Goal: Task Accomplishment & Management: Use online tool/utility

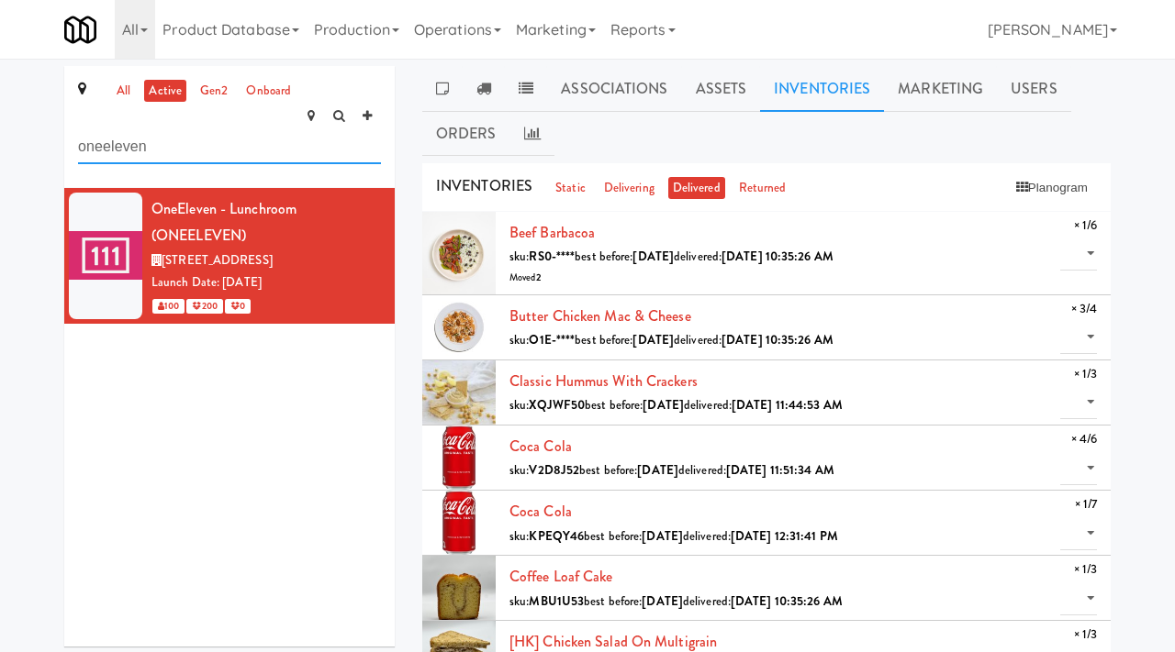
click at [193, 135] on input "oneeleven" at bounding box center [229, 147] width 303 height 34
type input "blackberry"
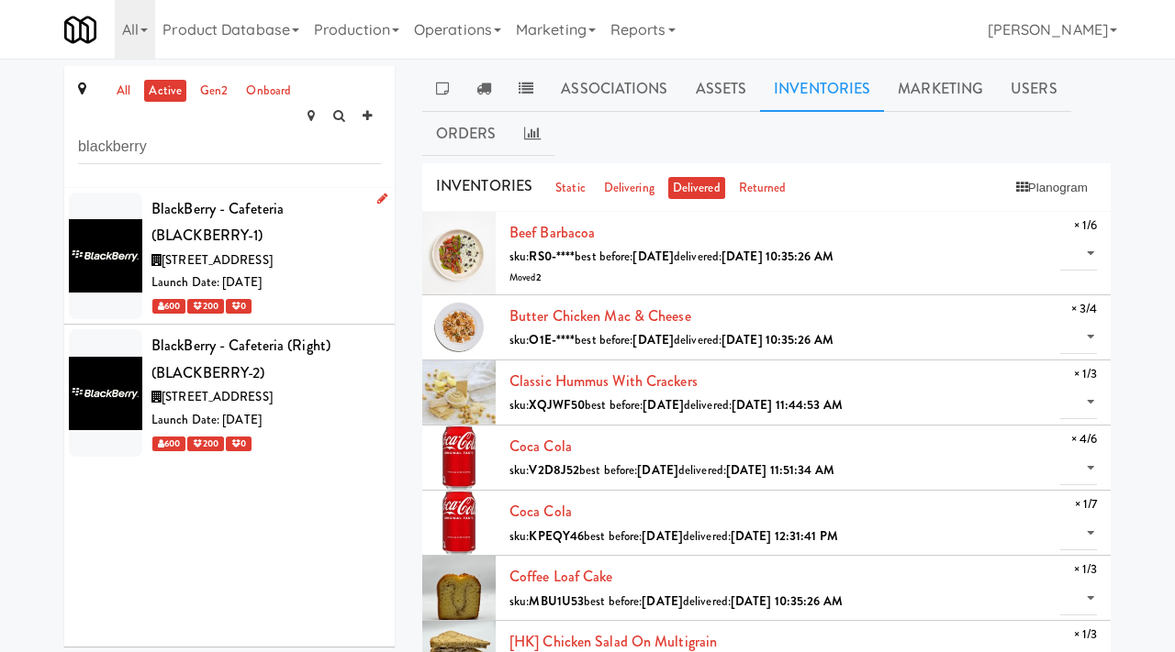
click at [340, 211] on div "BlackBerry - Cafeteria (BLACKBERRY-1)" at bounding box center [265, 222] width 229 height 54
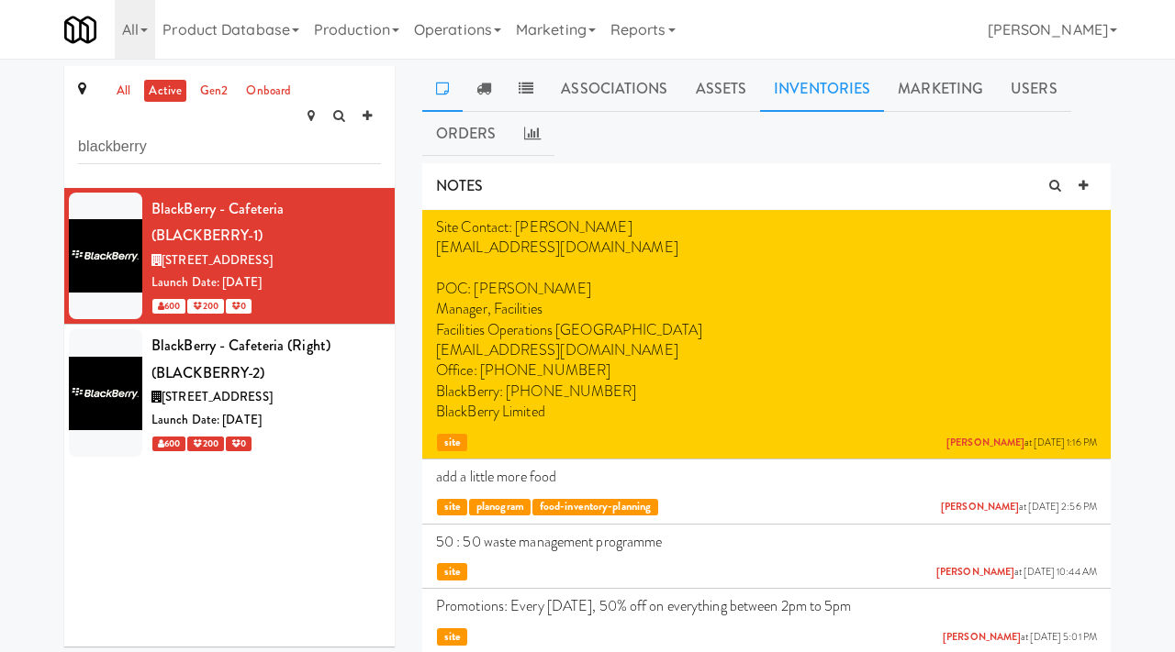
click at [797, 88] on link "Inventories" at bounding box center [822, 89] width 124 height 46
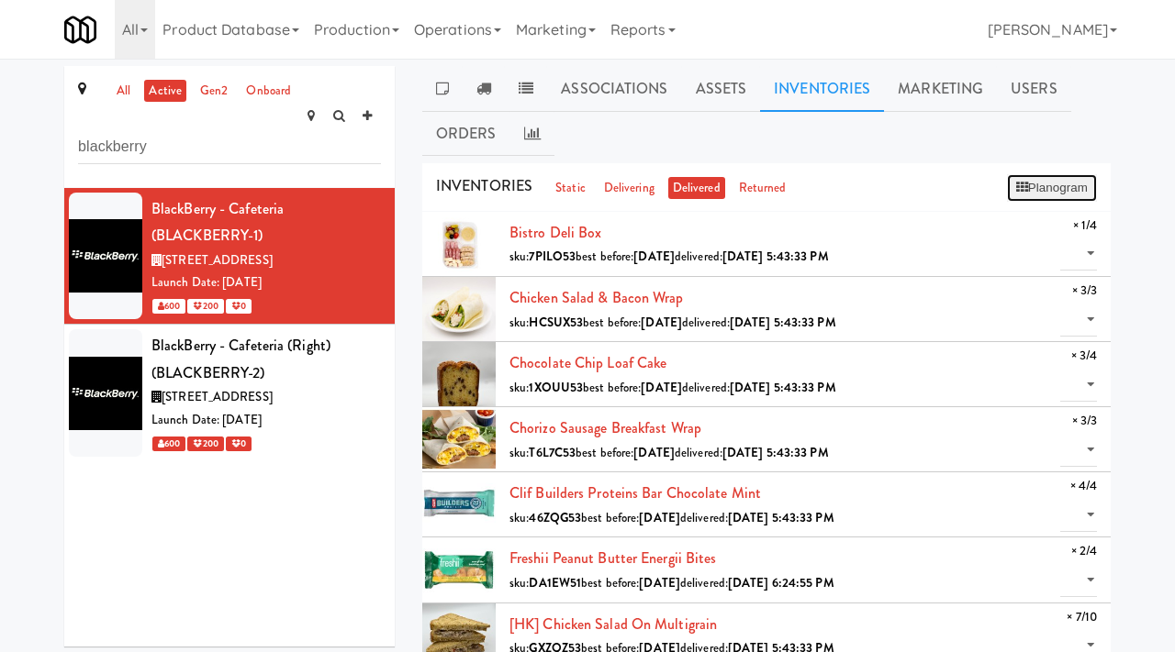
click at [1023, 189] on button "Planogram" at bounding box center [1052, 188] width 90 height 28
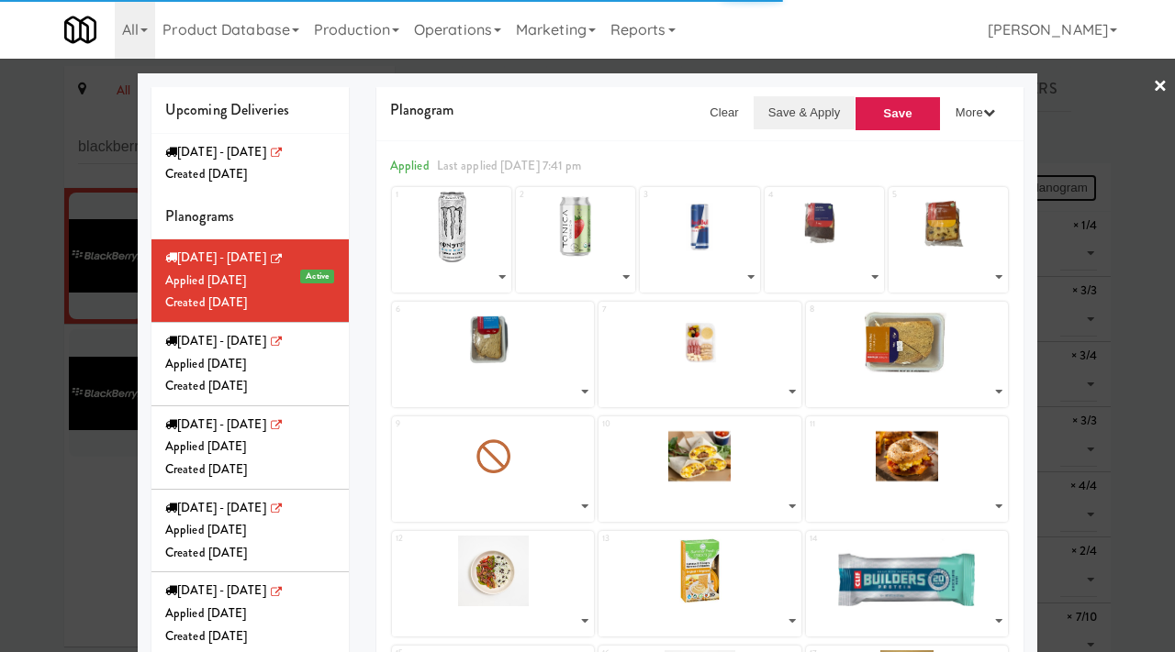
select select "number:260655"
select select "number:248032"
select select "number:260600"
select select "number:264454"
select select "number:264396"
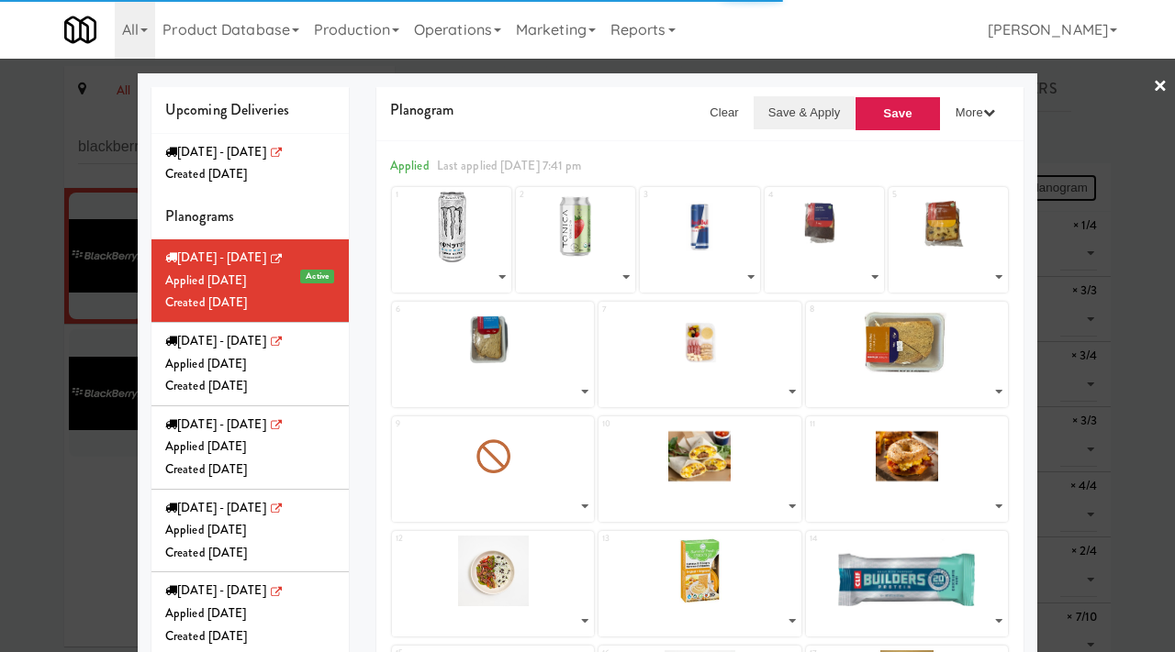
select select "number:264504"
select select "number:264278"
select select "number:264550"
select select "number:265093"
select select "number:264212"
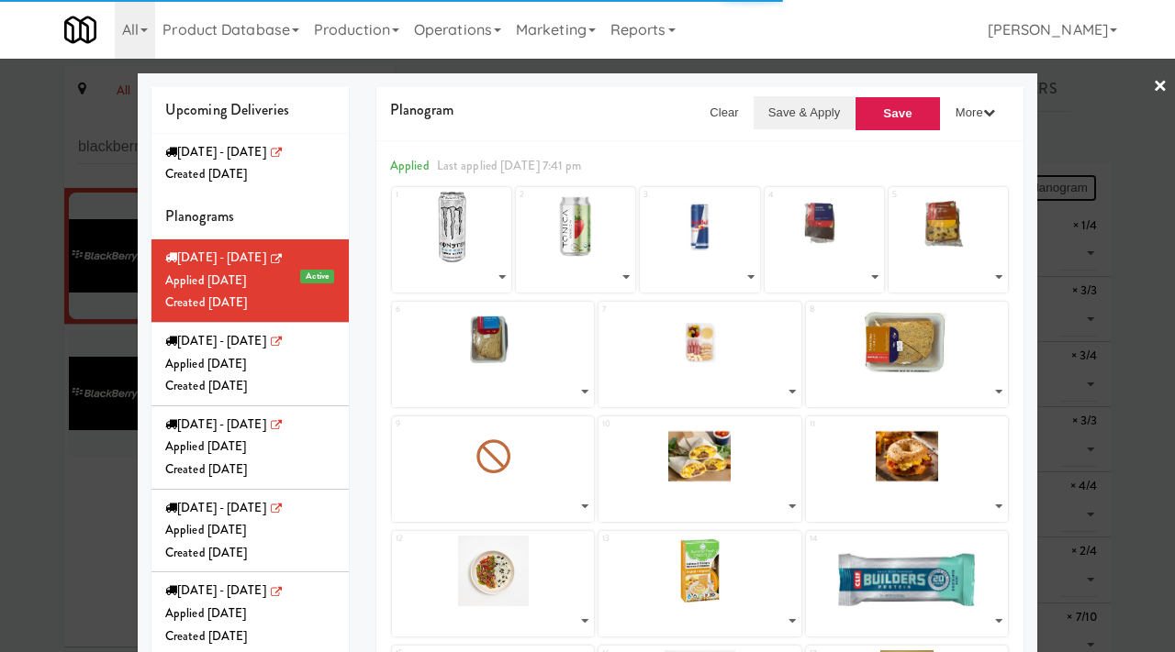
select select "number:264250"
select select "number:263005"
select select "number:264332"
select select "number:264010"
select select "number:262951"
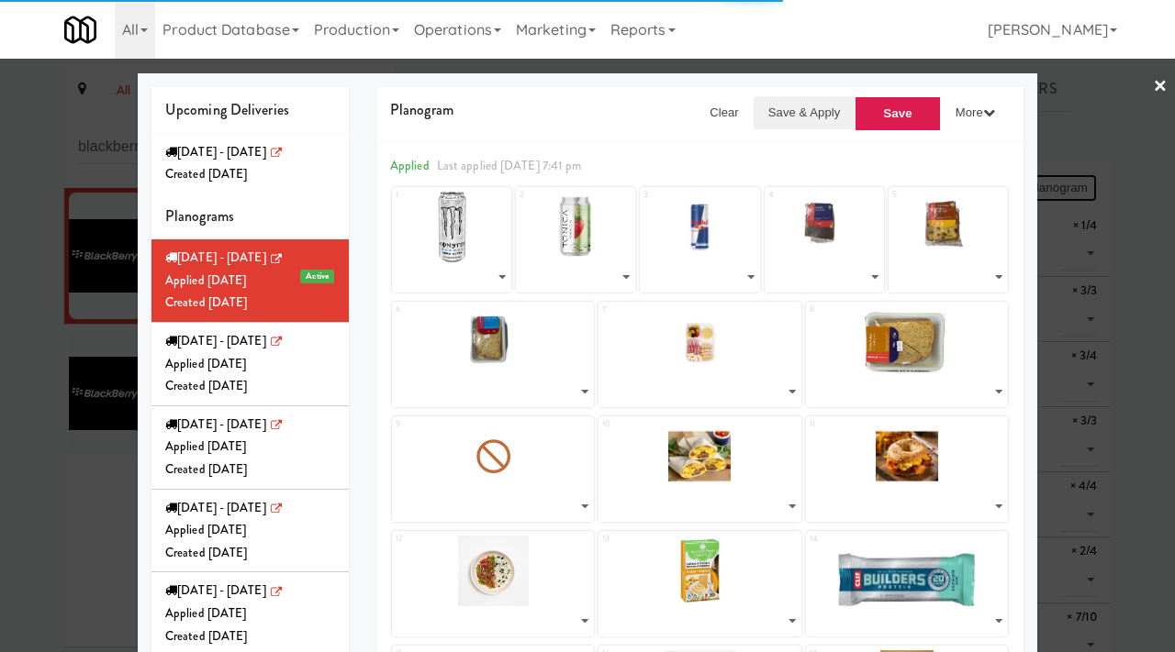
select select "number:263005"
select select "number:262830"
select select "number:262769"
select select "number:262891"
select select "number:259708"
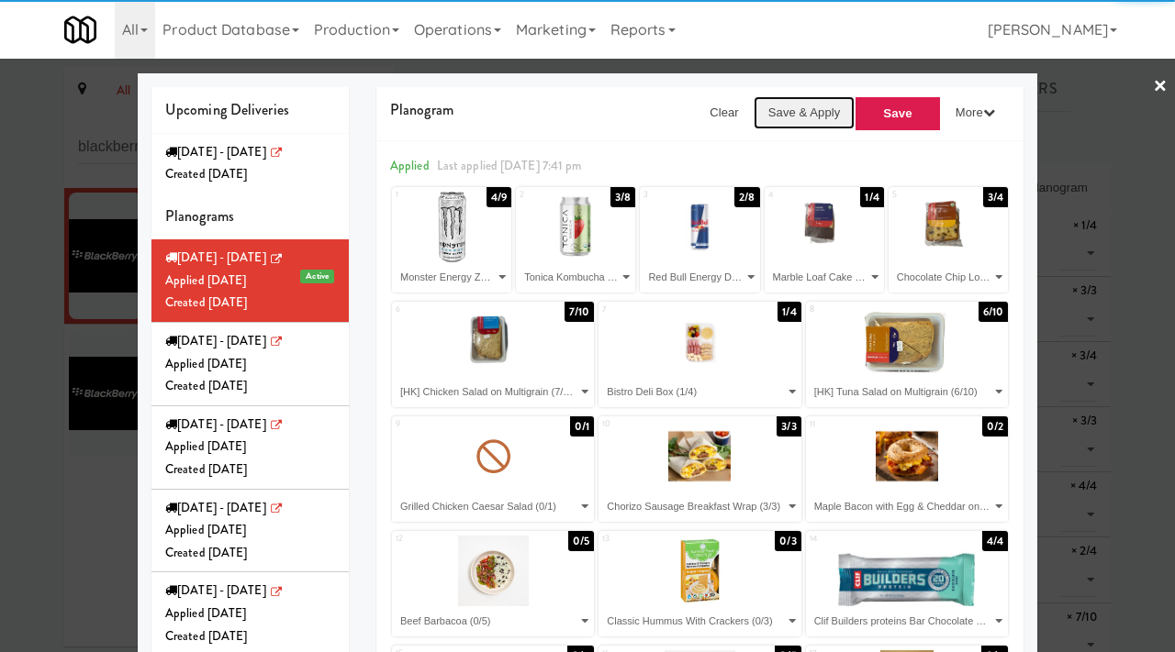
click at [807, 111] on button "Save & Apply" at bounding box center [804, 112] width 102 height 33
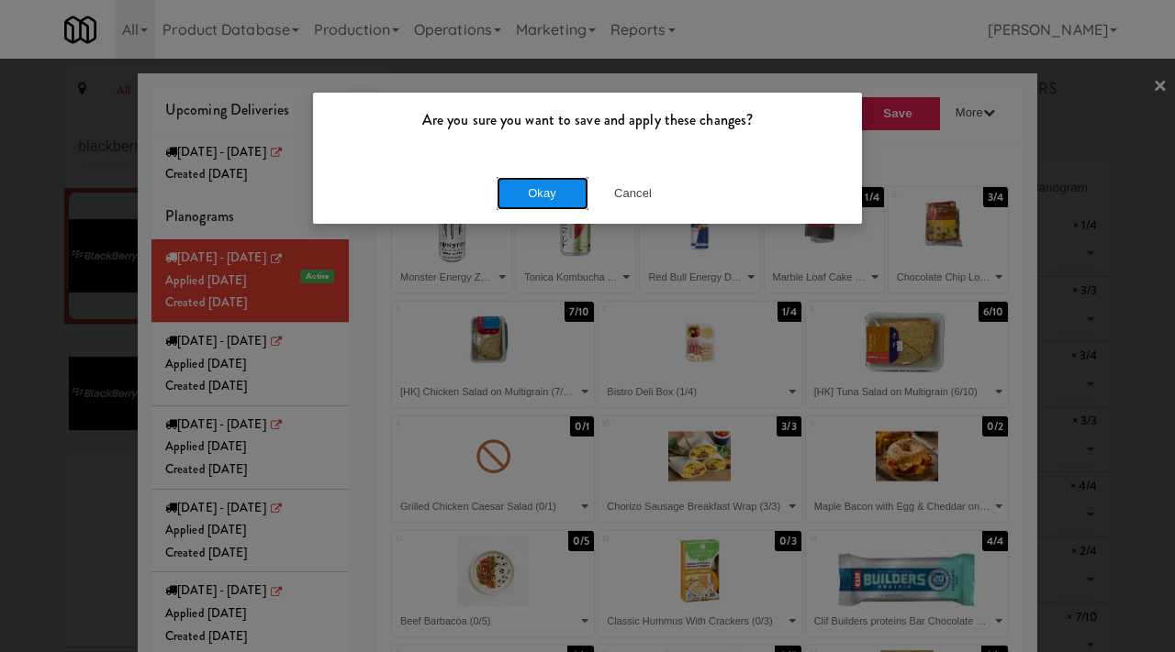
click at [521, 189] on button "Okay" at bounding box center [542, 193] width 92 height 33
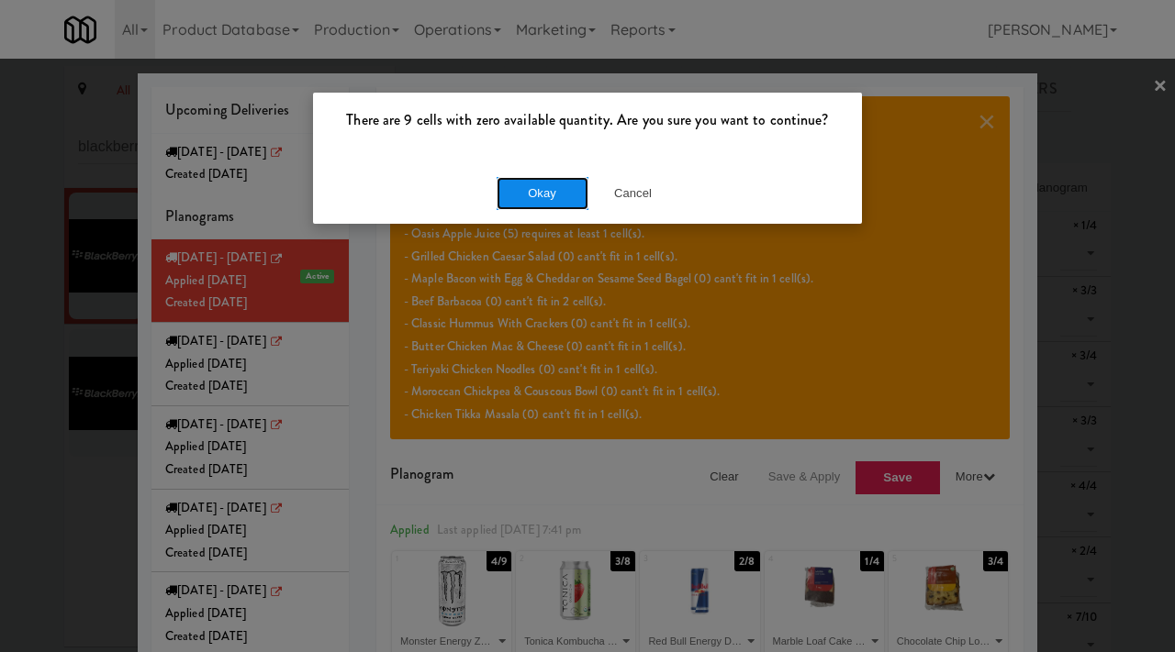
click at [532, 192] on button "Okay" at bounding box center [542, 193] width 92 height 33
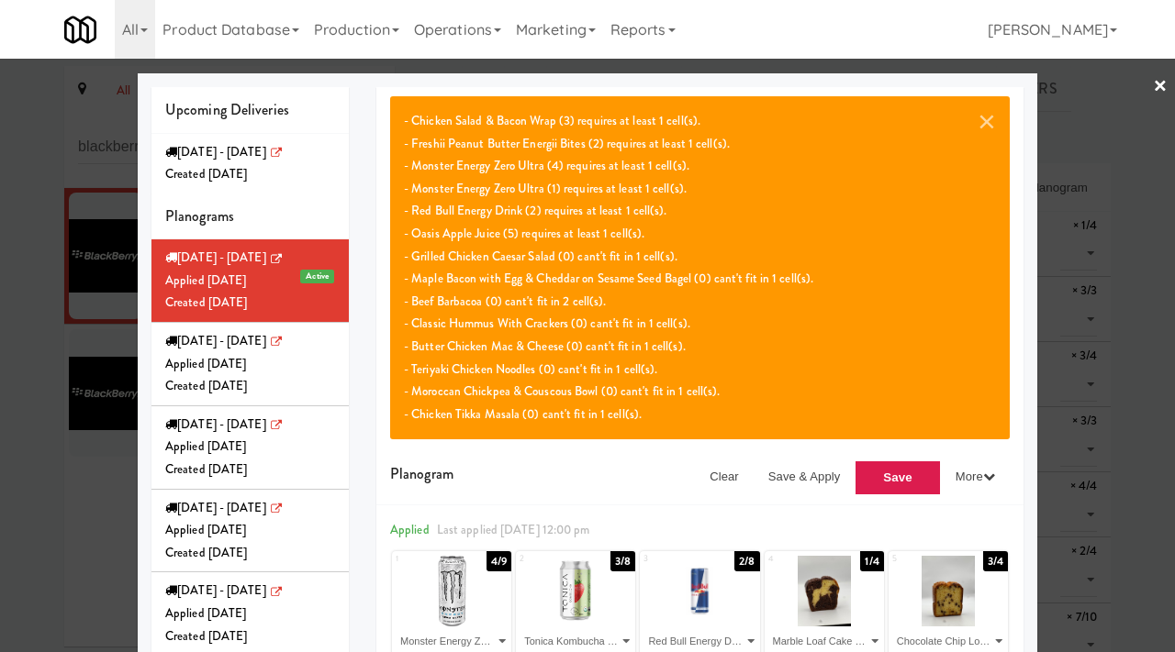
click at [16, 508] on div at bounding box center [587, 326] width 1175 height 652
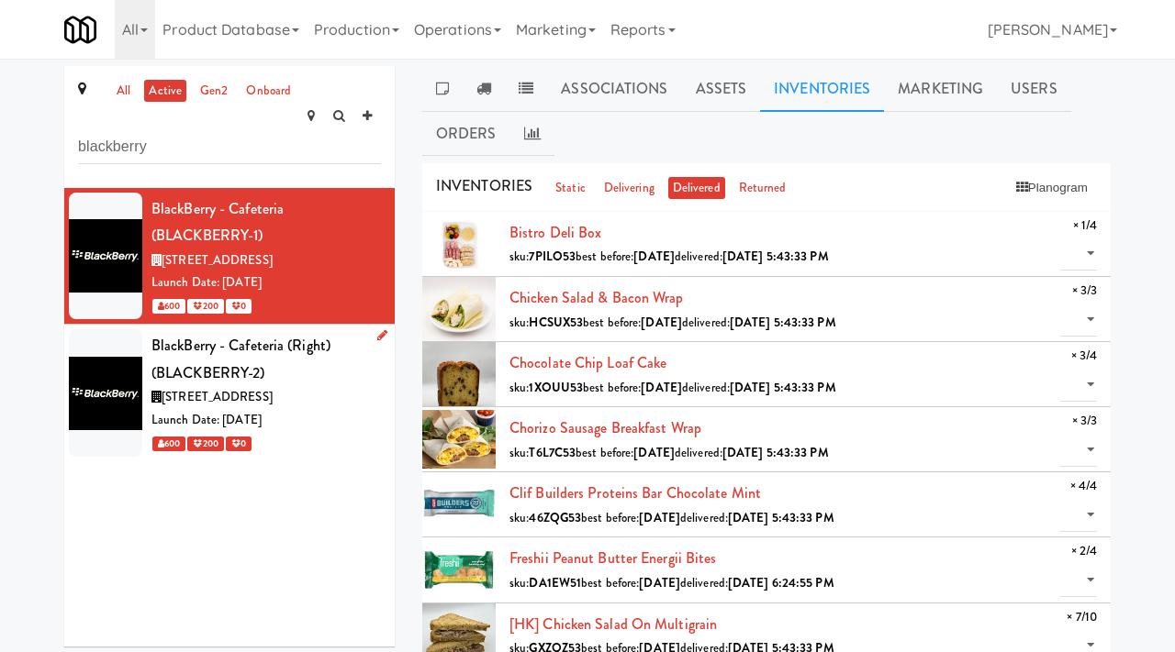
click at [336, 409] on div "Launch Date: [DATE]" at bounding box center [265, 420] width 229 height 23
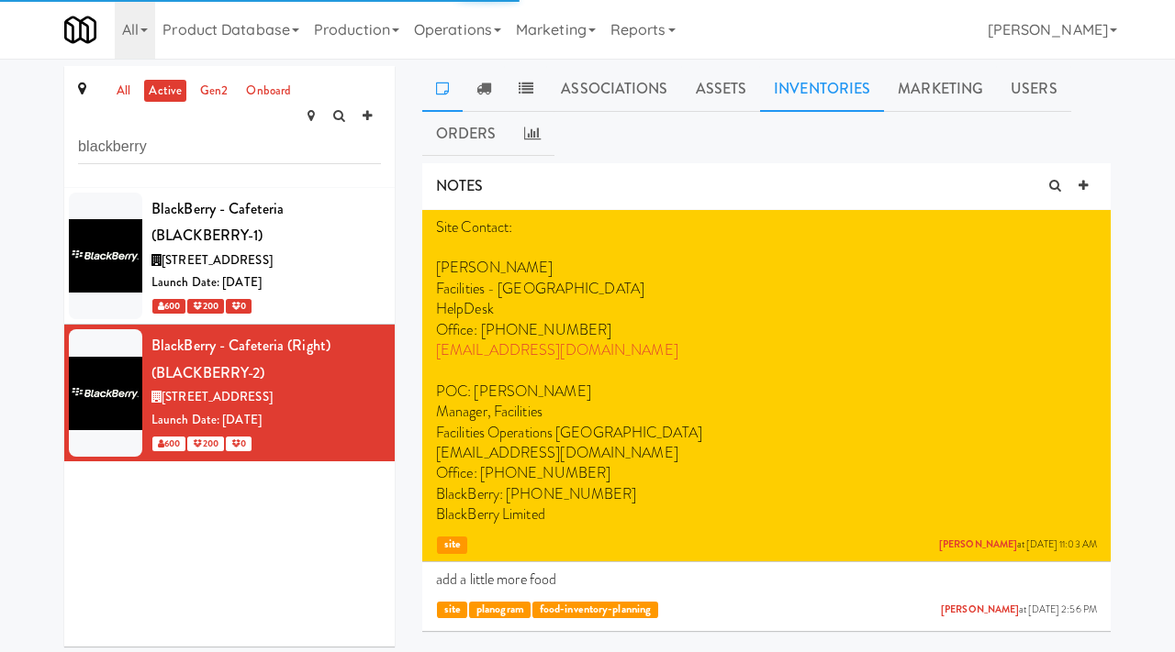
click at [801, 78] on link "Inventories" at bounding box center [822, 89] width 124 height 46
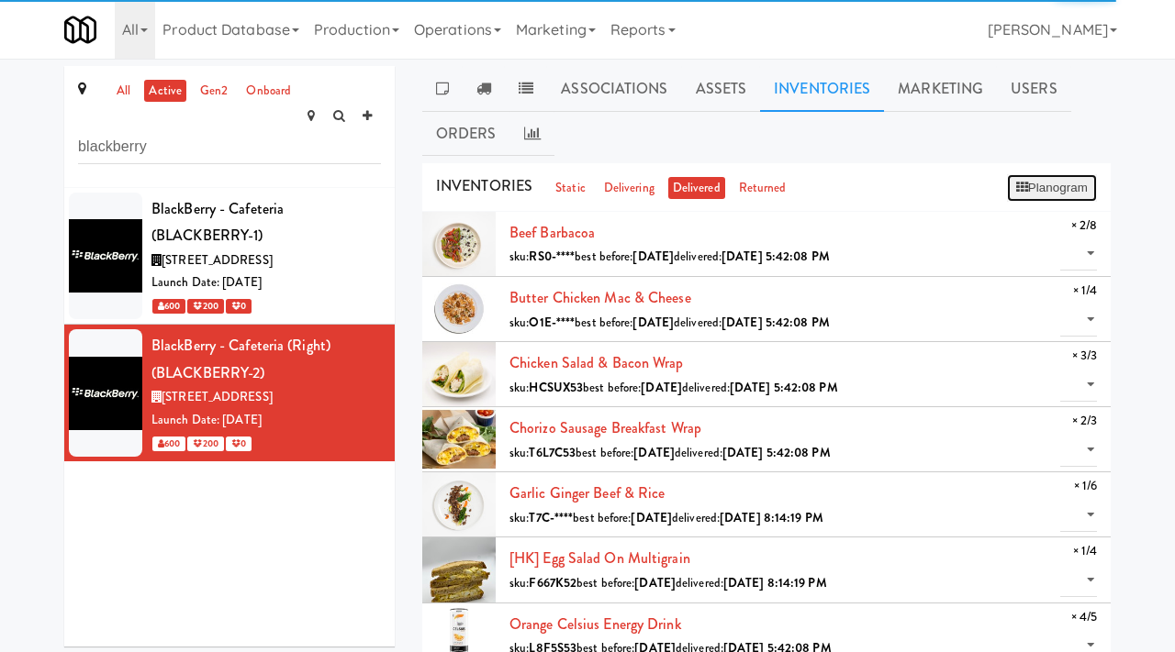
click at [1061, 180] on button "Planogram" at bounding box center [1052, 188] width 90 height 28
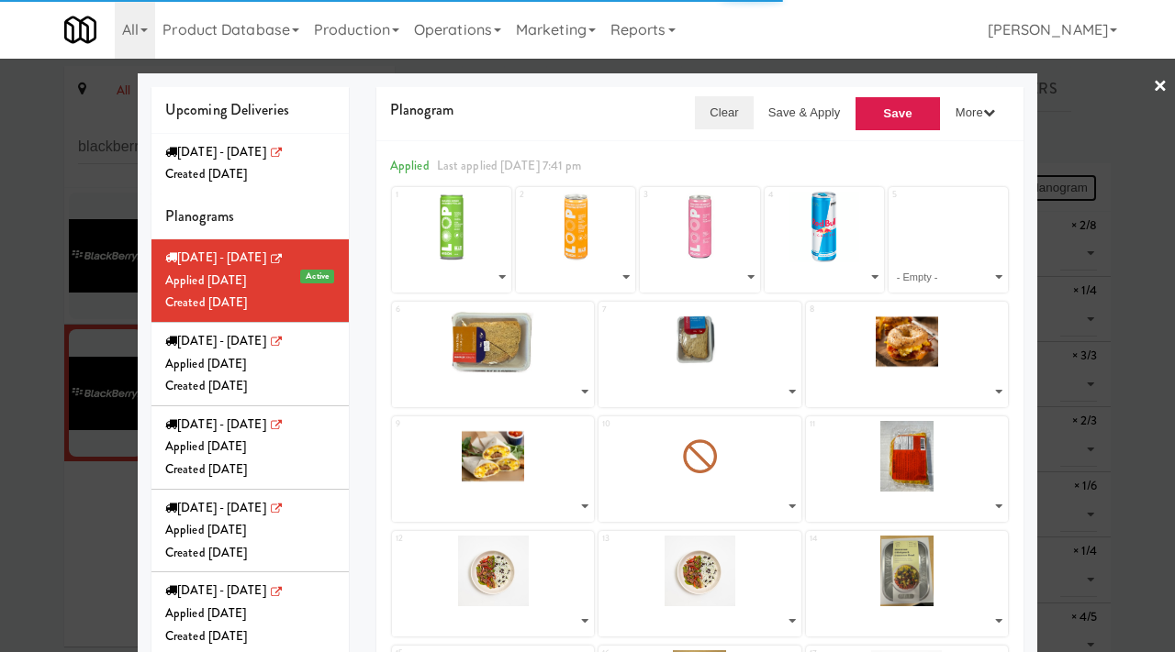
select select "number:195933"
select select "number:238536"
select select "number:238564"
select select "number:260598"
select select "number:264333"
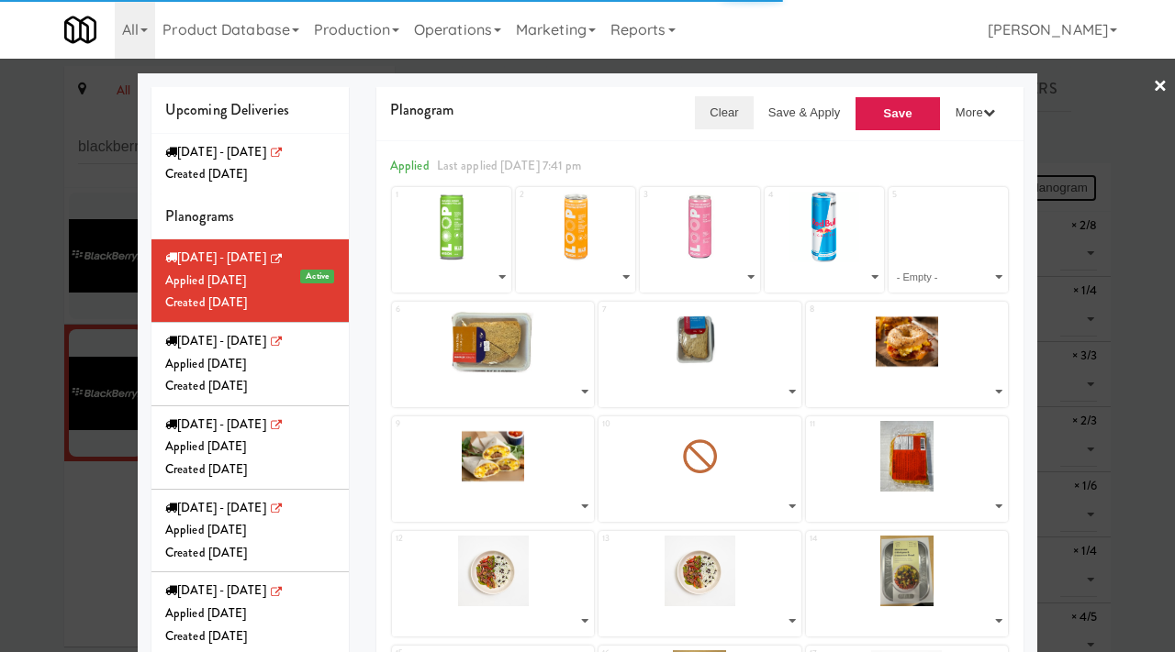
select select "number:264455"
select select "number:265092"
select select "number:264213"
select select "number:264279"
select select "number:264397"
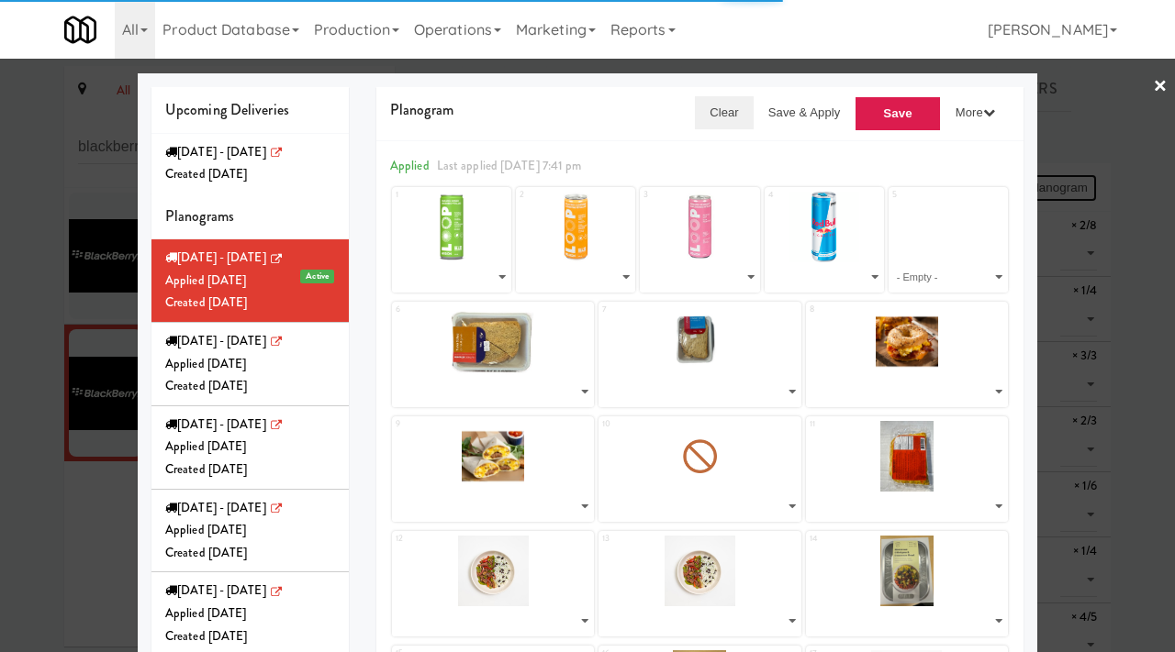
select select "number:263006"
select select "number:262770"
select select "number:262952"
select select "number:262831"
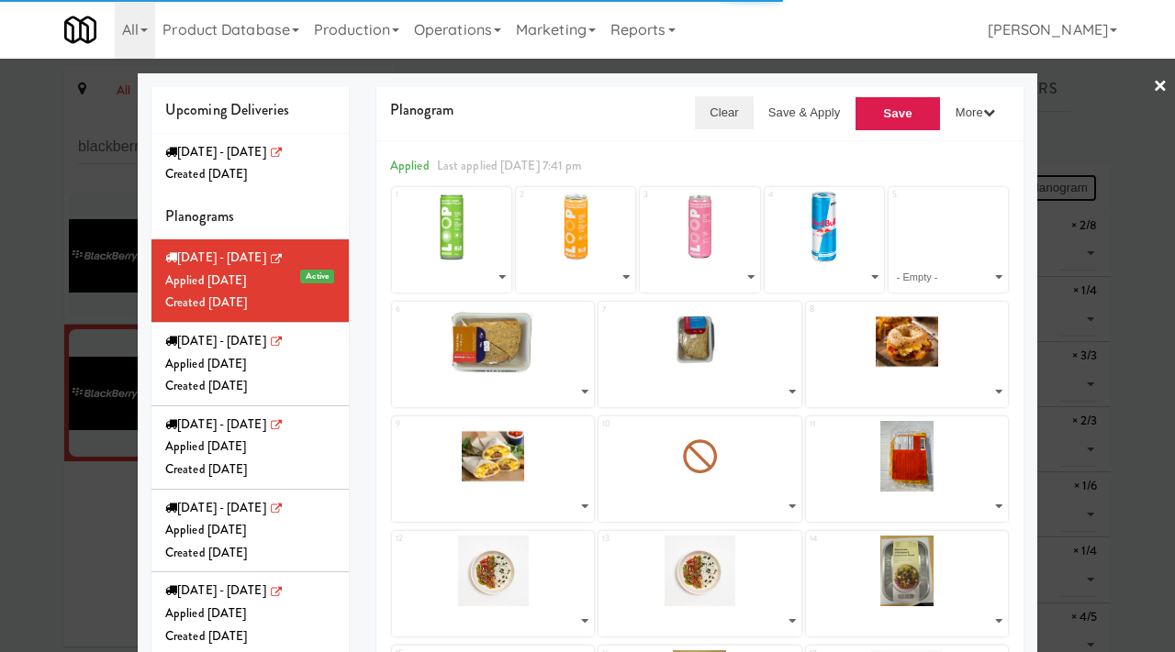
select select "number:262892"
select select "number:264011"
select select "number:264056"
select select "number:264251"
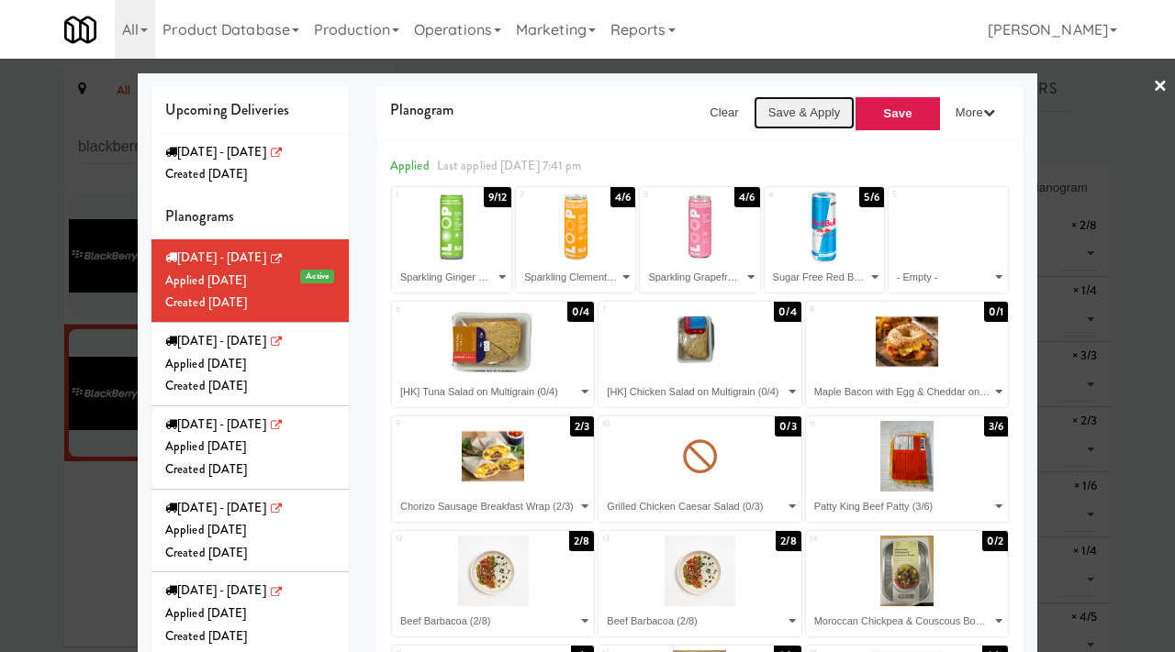
click at [790, 117] on button "Save & Apply" at bounding box center [804, 112] width 102 height 33
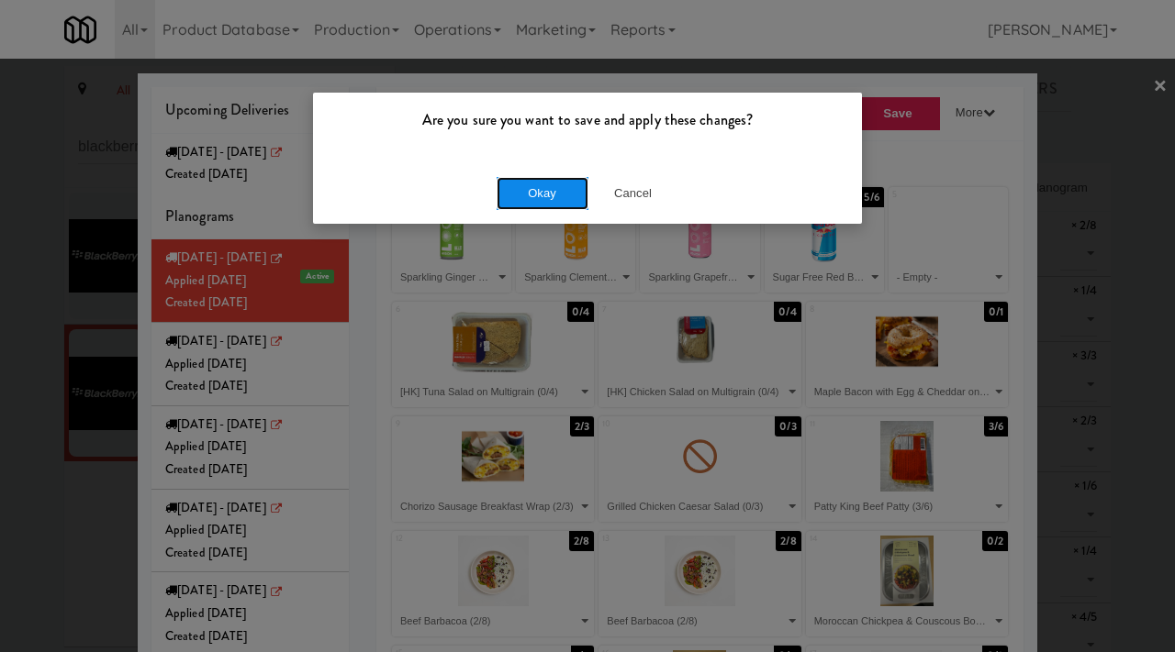
click at [525, 193] on button "Okay" at bounding box center [542, 193] width 92 height 33
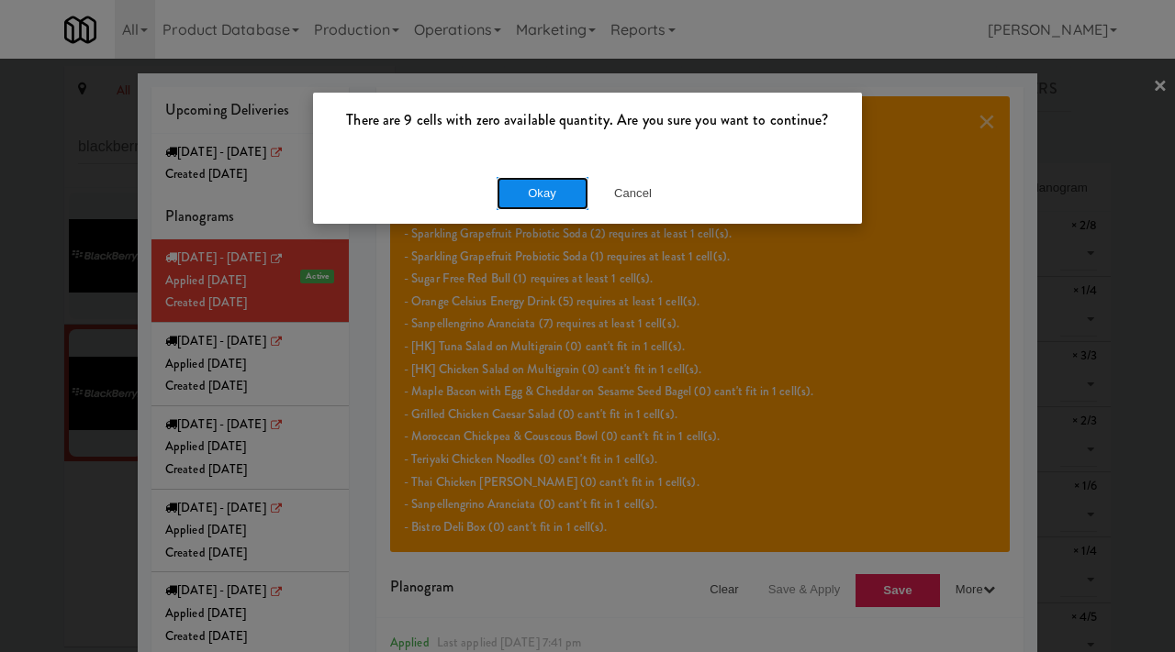
click at [525, 193] on button "Okay" at bounding box center [542, 193] width 92 height 33
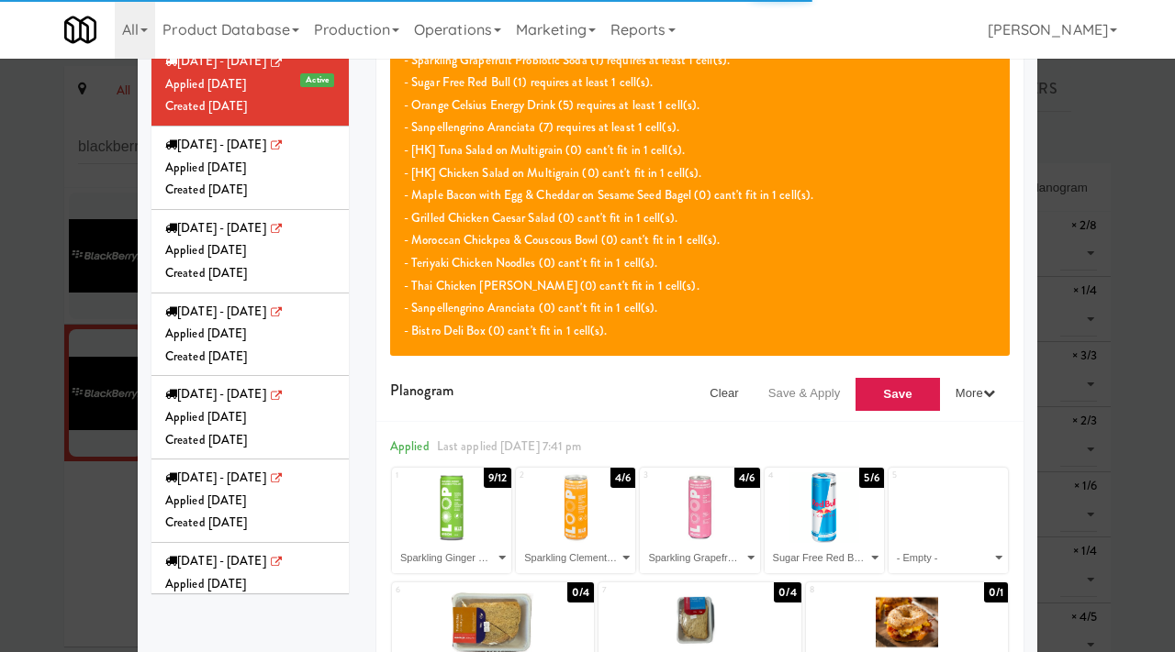
scroll to position [195, 0]
